Goal: Ask a question

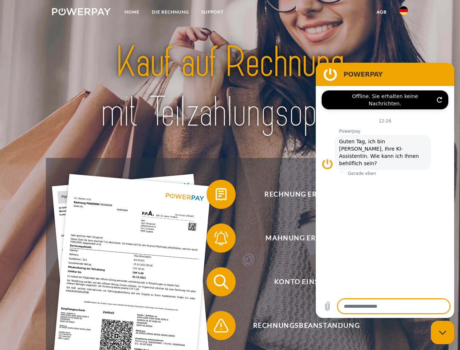
click at [81, 13] on img at bounding box center [81, 11] width 59 height 7
click at [404, 13] on img at bounding box center [403, 10] width 9 height 9
click at [381, 12] on link "agb" at bounding box center [381, 11] width 23 height 13
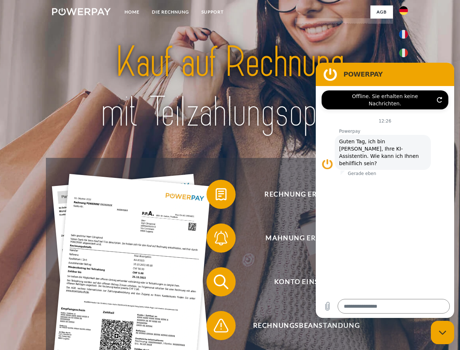
click at [216, 196] on span at bounding box center [210, 194] width 36 height 36
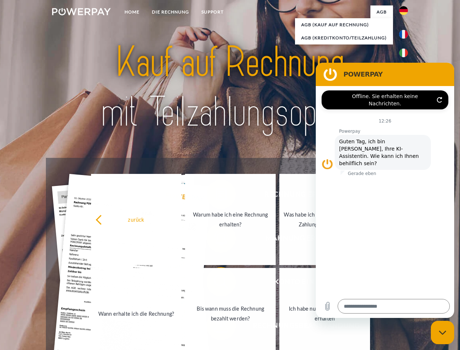
click at [216, 283] on link "Bis wann muss die Rechnung bezahlt werden?" at bounding box center [230, 313] width 91 height 91
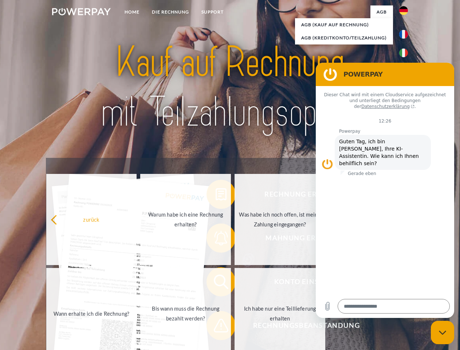
click at [216, 327] on span at bounding box center [210, 325] width 36 height 36
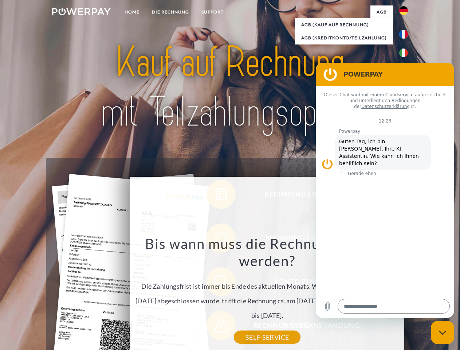
click at [443, 332] on icon "Messaging-Fenster schließen" at bounding box center [443, 332] width 8 height 5
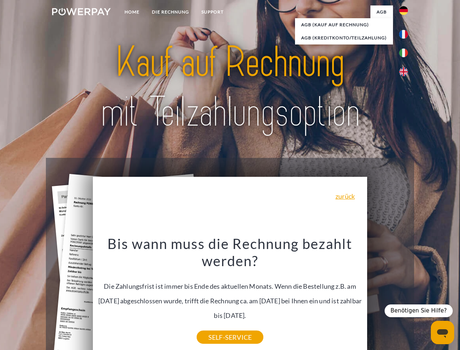
type textarea "*"
